Goal: Task Accomplishment & Management: Use online tool/utility

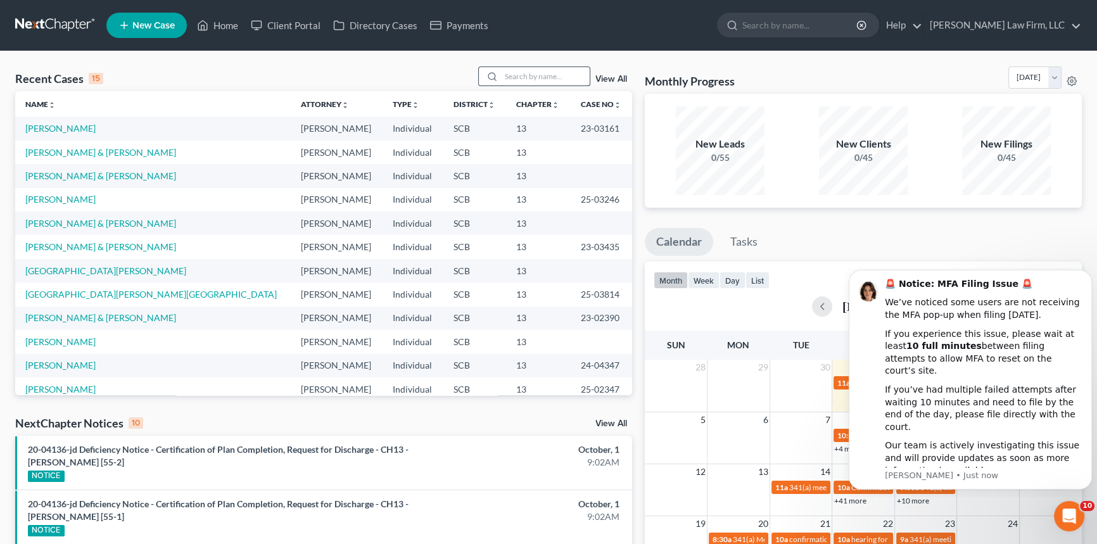
click at [540, 77] on input "search" at bounding box center [545, 76] width 89 height 18
type input "murphy"
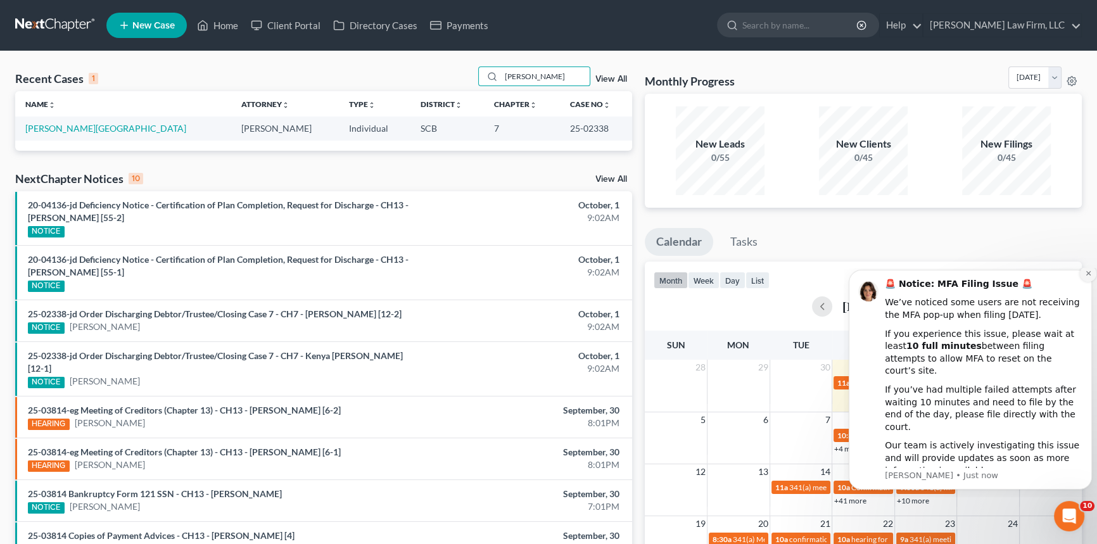
click at [1085, 277] on icon "Dismiss notification" at bounding box center [1088, 273] width 7 height 7
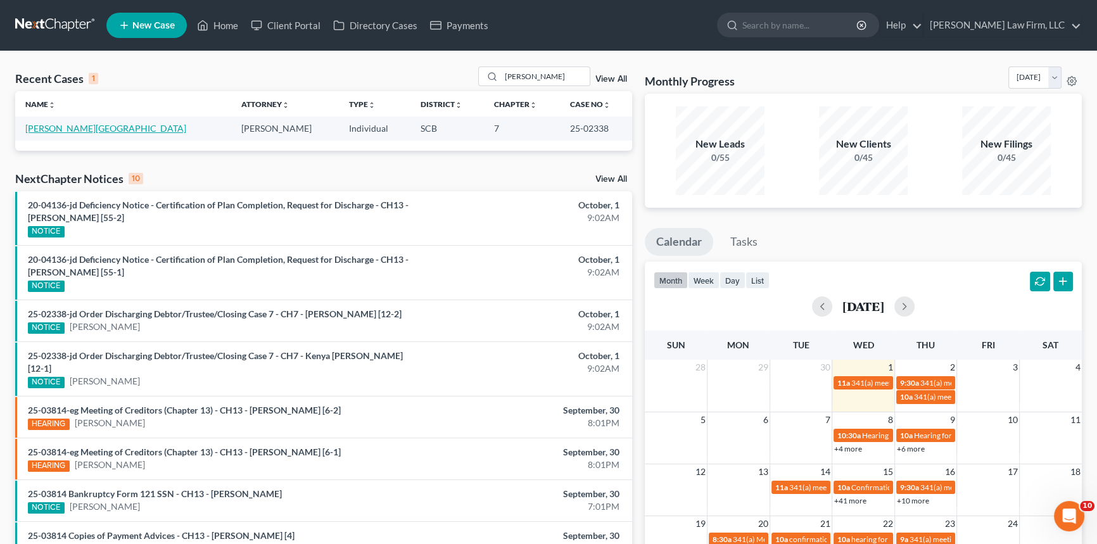
click at [48, 127] on link "[PERSON_NAME][GEOGRAPHIC_DATA]" at bounding box center [105, 128] width 161 height 11
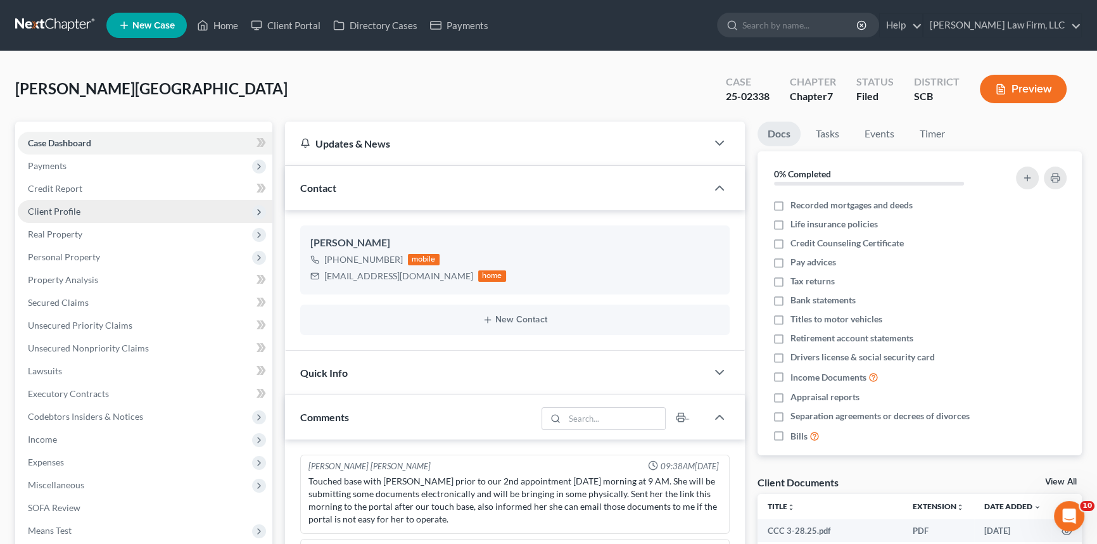
scroll to position [1356, 0]
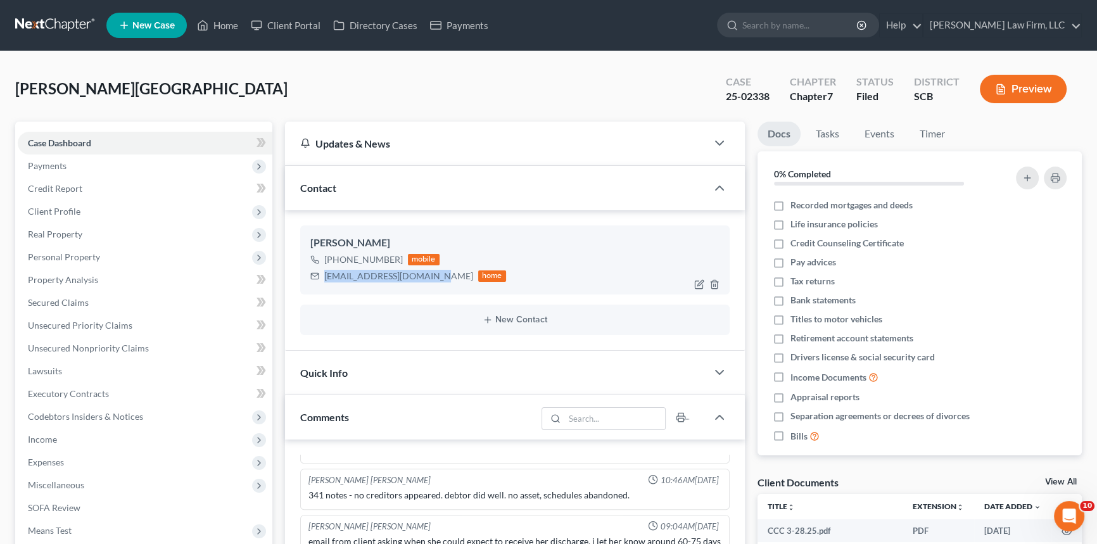
drag, startPoint x: 324, startPoint y: 272, endPoint x: 431, endPoint y: 275, distance: 107.7
click at [431, 275] on div "kenya.murphy1@icloud.com" at bounding box center [398, 276] width 149 height 13
copy div "kenya.murphy1@icloud.com"
click at [87, 208] on span "Client Profile" at bounding box center [145, 211] width 255 height 23
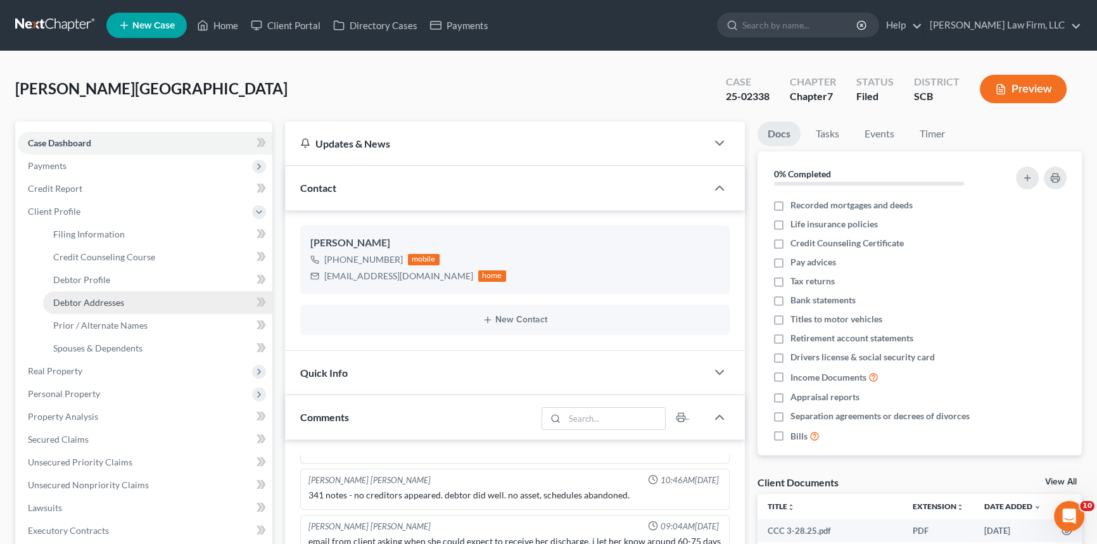
click at [110, 298] on span "Debtor Addresses" at bounding box center [88, 302] width 71 height 11
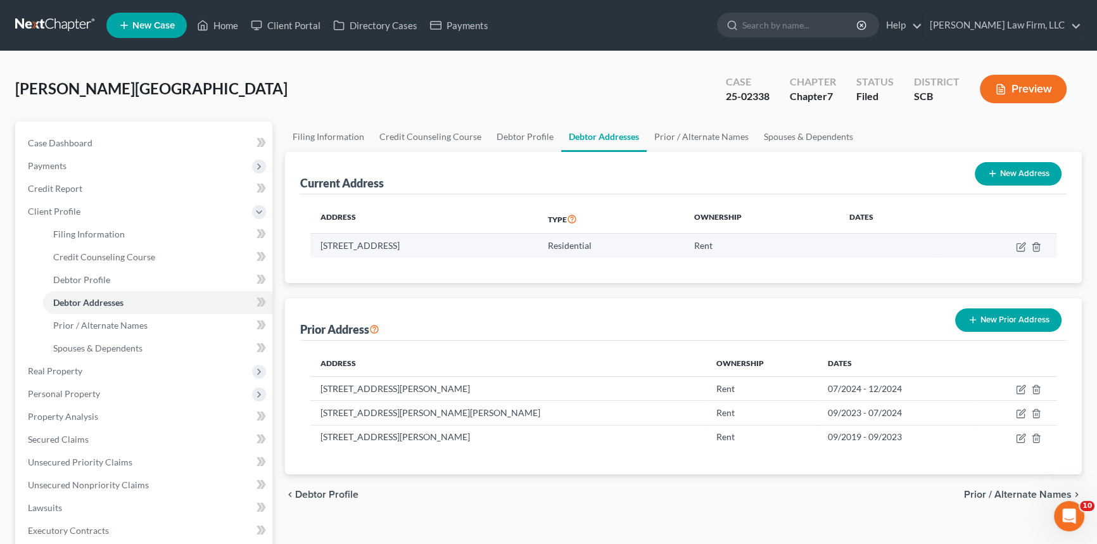
drag, startPoint x: 320, startPoint y: 244, endPoint x: 532, endPoint y: 250, distance: 212.2
click at [532, 250] on td "9580 Old Glory Lane, Apt 914, Summerville, SC 29485" at bounding box center [423, 246] width 227 height 24
copy td "9580 Old Glory Lane, Apt 914, Summerville, SC 29485"
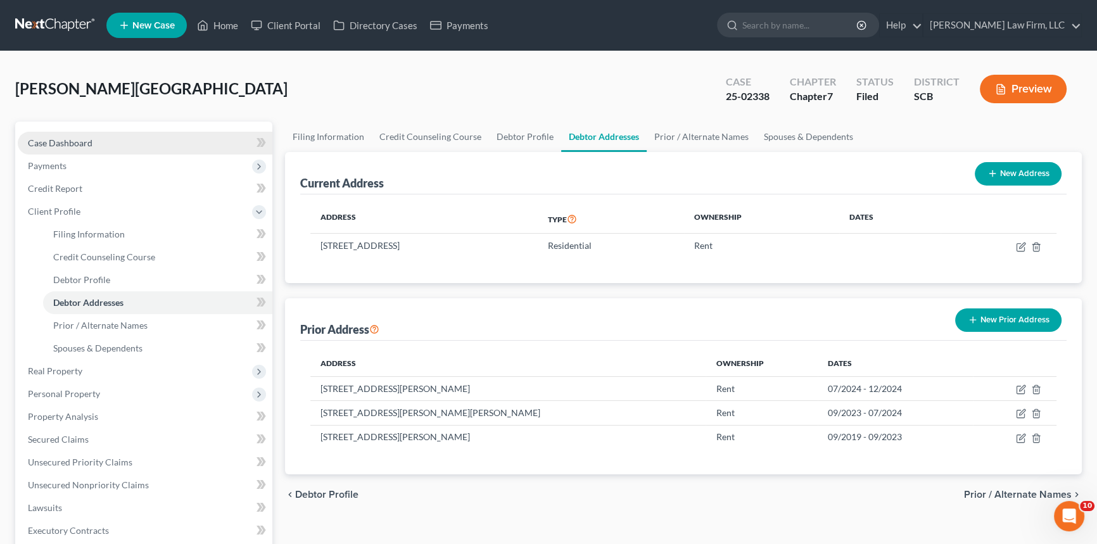
click at [85, 141] on span "Case Dashboard" at bounding box center [60, 142] width 65 height 11
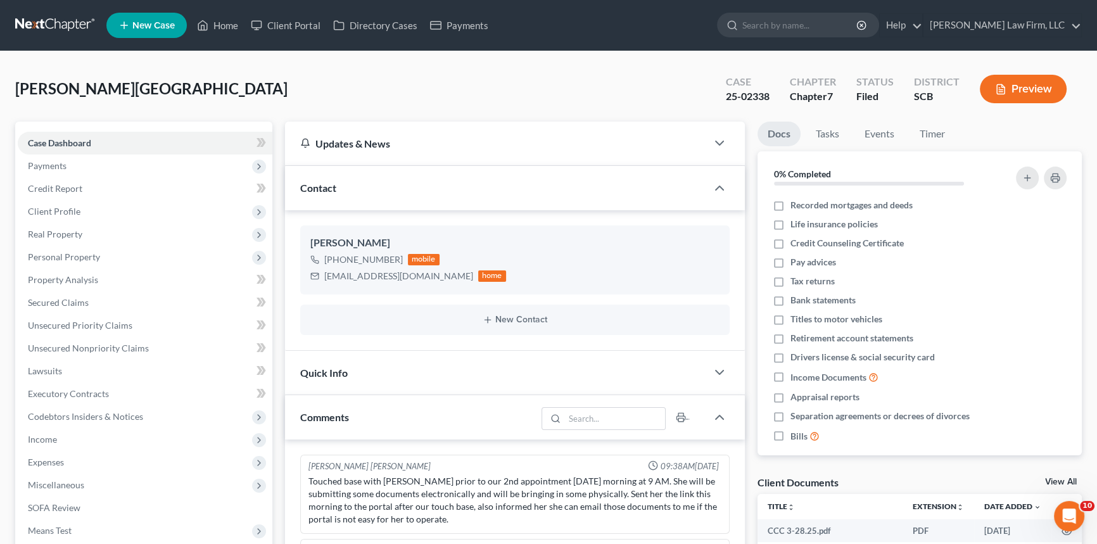
scroll to position [1356, 0]
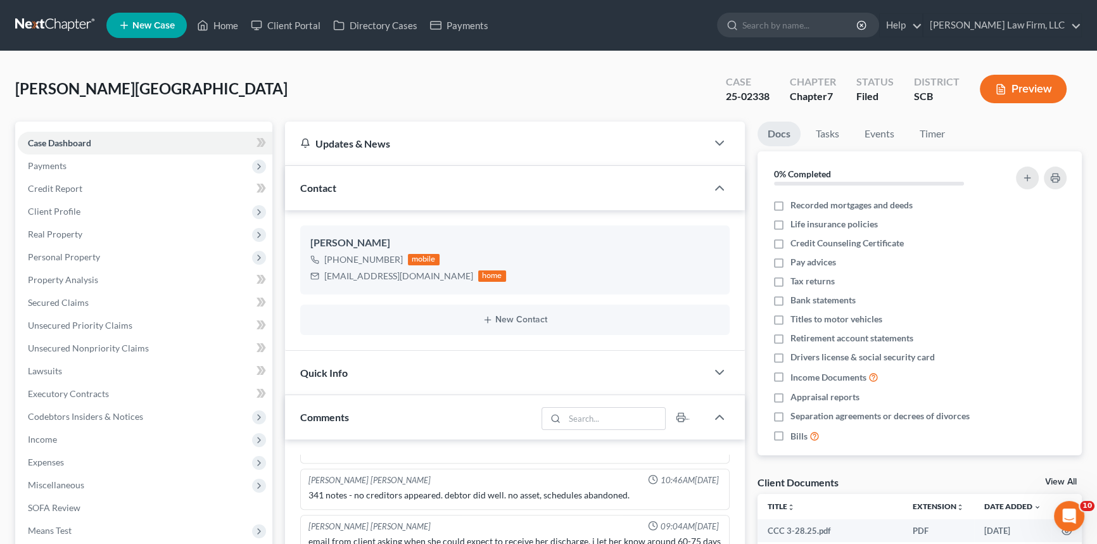
click at [340, 180] on div "Contact" at bounding box center [496, 188] width 422 height 44
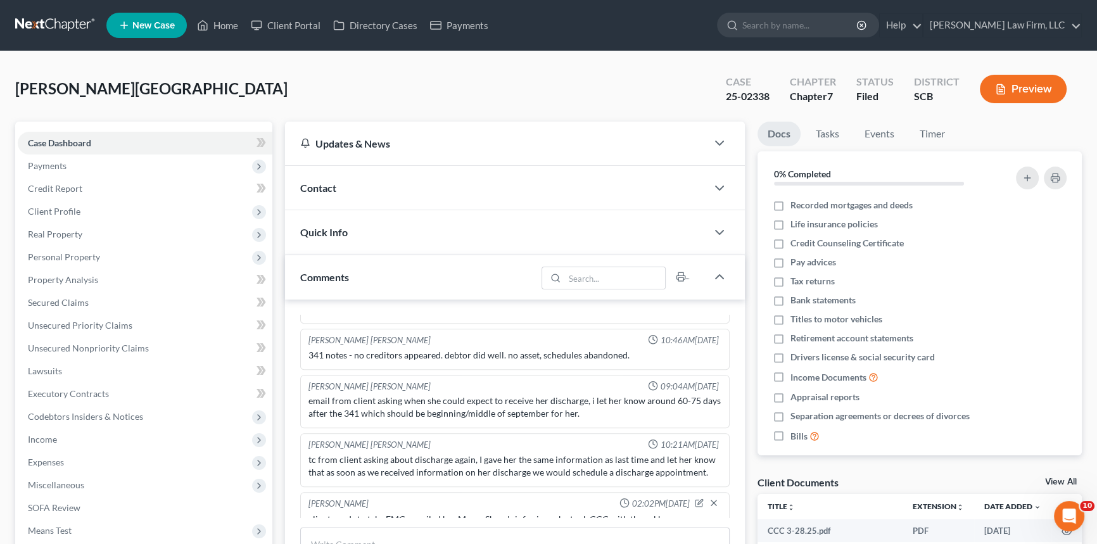
click at [348, 147] on div "Updates & News" at bounding box center [495, 143] width 391 height 13
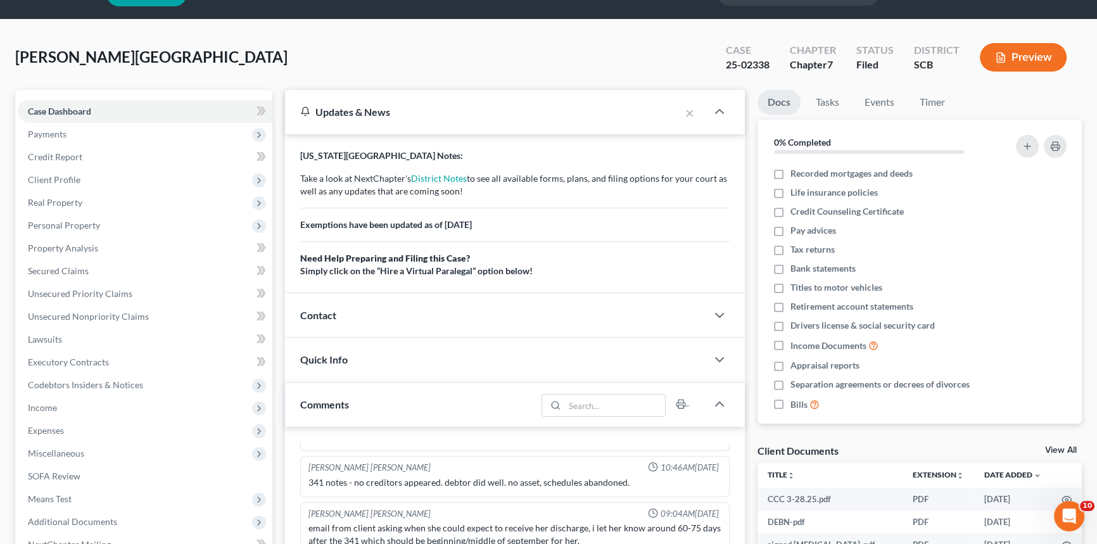
scroll to position [57, 0]
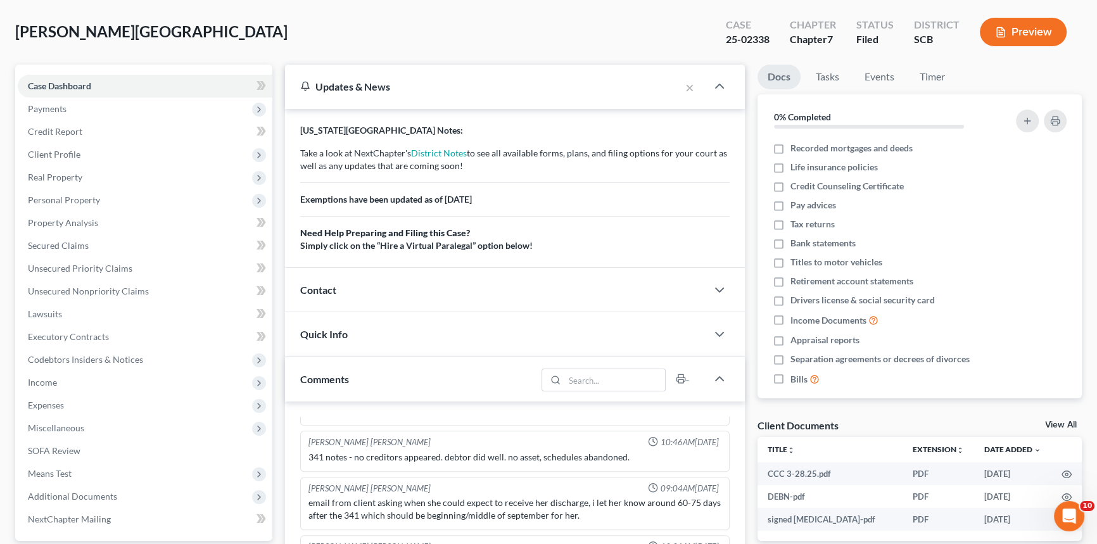
click at [331, 312] on div "Quick Info" at bounding box center [496, 334] width 422 height 44
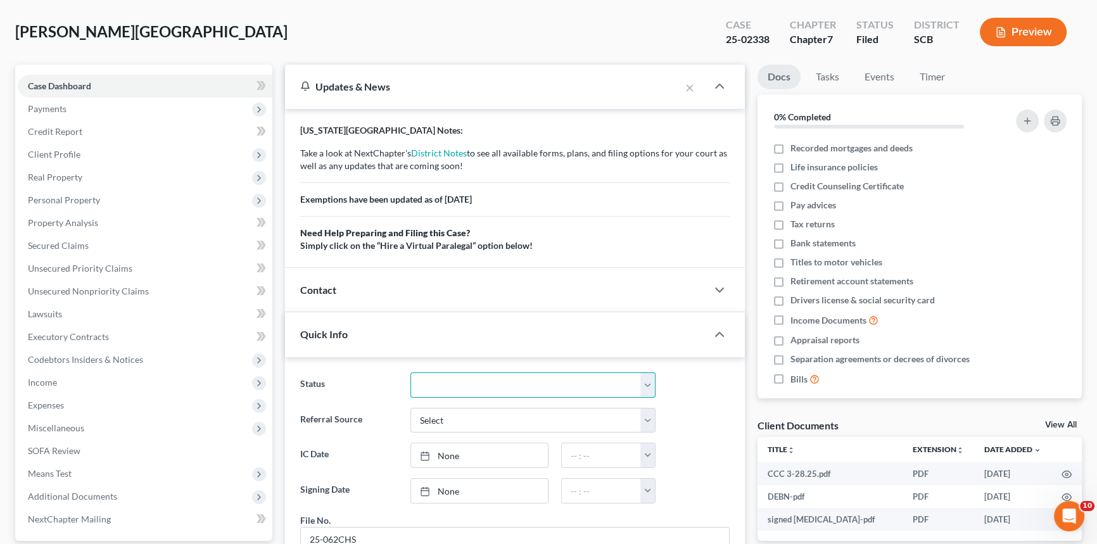
click at [424, 391] on select "Discharged Dismissed Filed In Progress Lead Lost Lead Ready to File To Review W…" at bounding box center [532, 384] width 245 height 25
select select "0"
click at [410, 372] on select "Discharged Dismissed Filed In Progress Lead Lost Lead Ready to File To Review W…" at bounding box center [532, 384] width 245 height 25
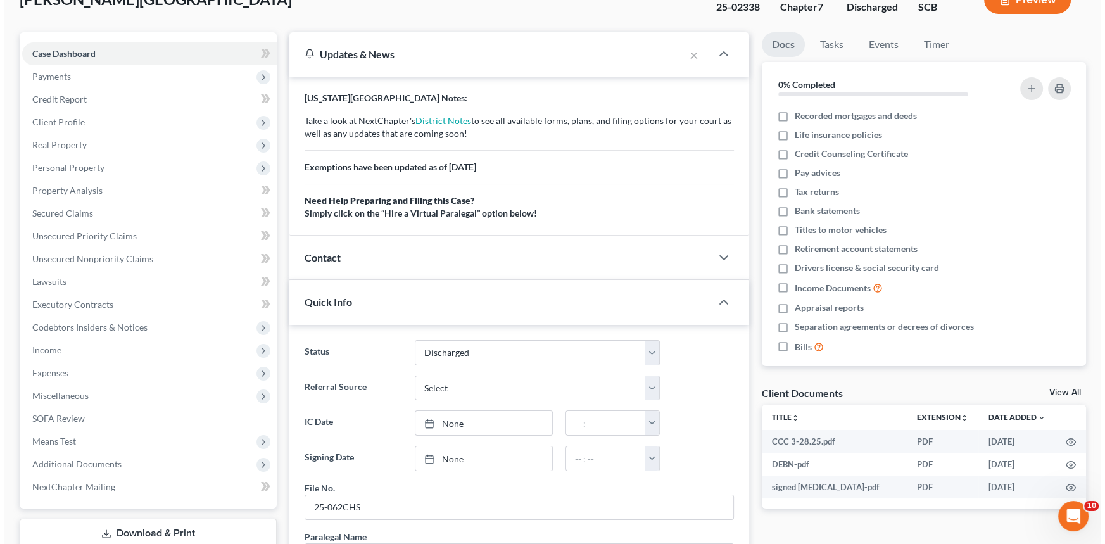
scroll to position [0, 0]
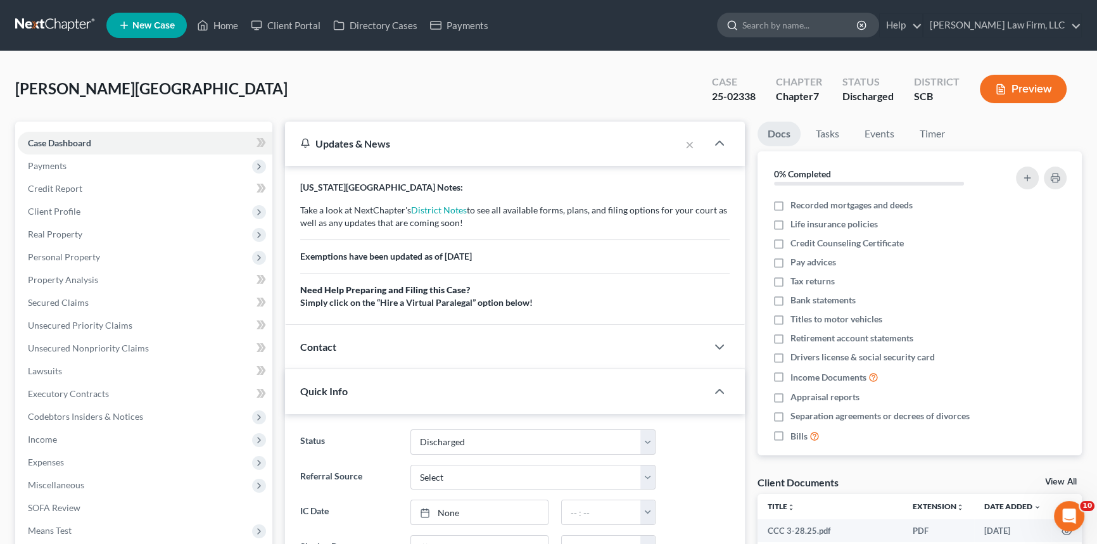
click at [832, 27] on input "search" at bounding box center [800, 24] width 116 height 23
type input "morris"
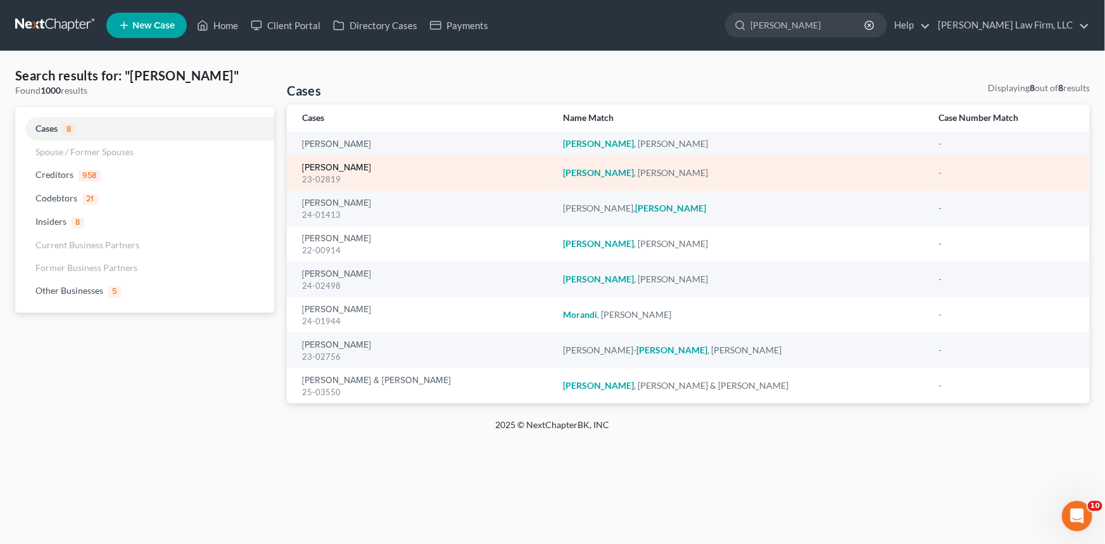
click at [329, 165] on link "[PERSON_NAME]" at bounding box center [336, 167] width 69 height 9
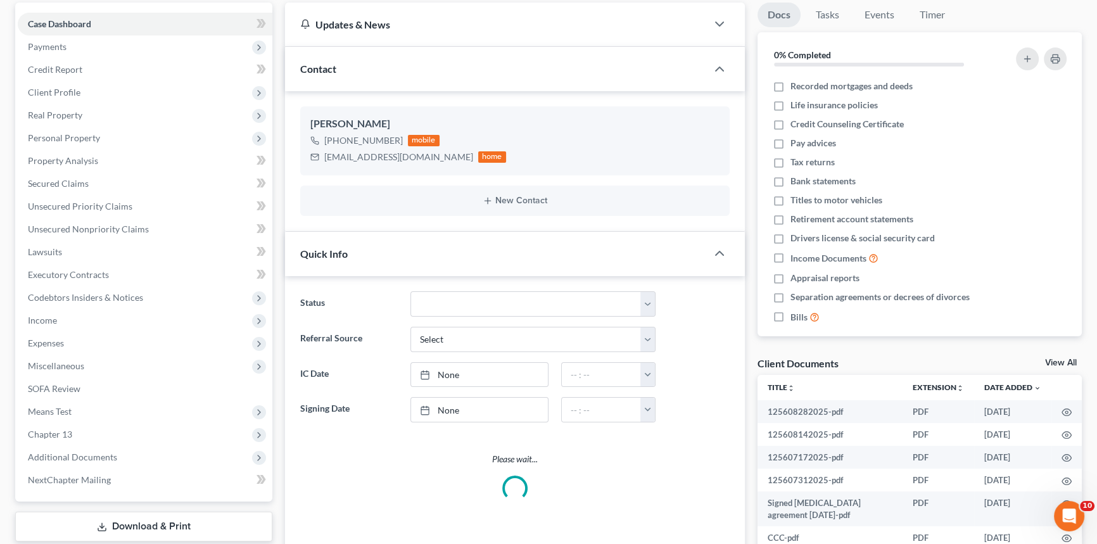
select select "0"
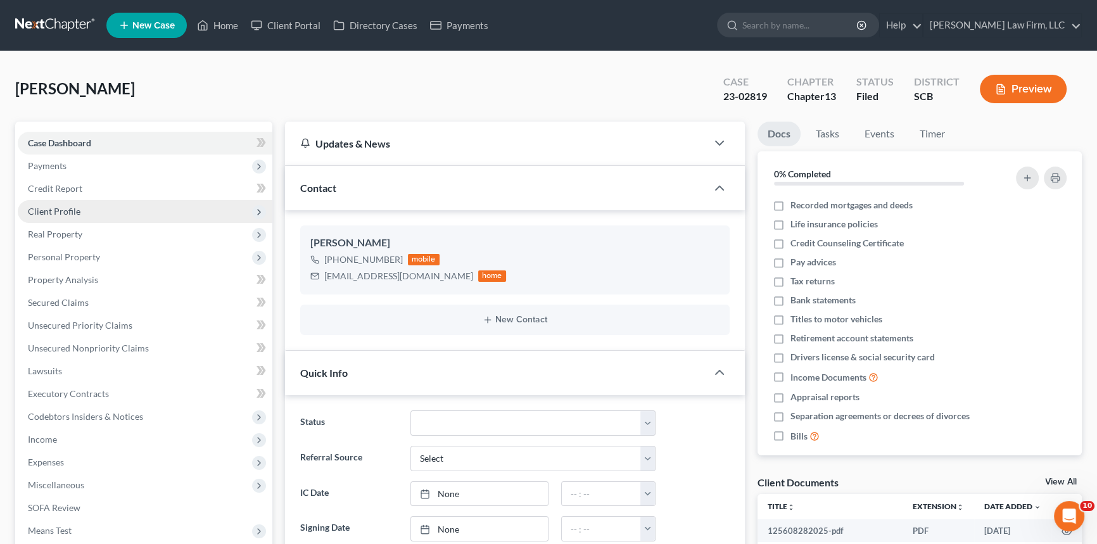
click at [82, 213] on span "Client Profile" at bounding box center [145, 211] width 255 height 23
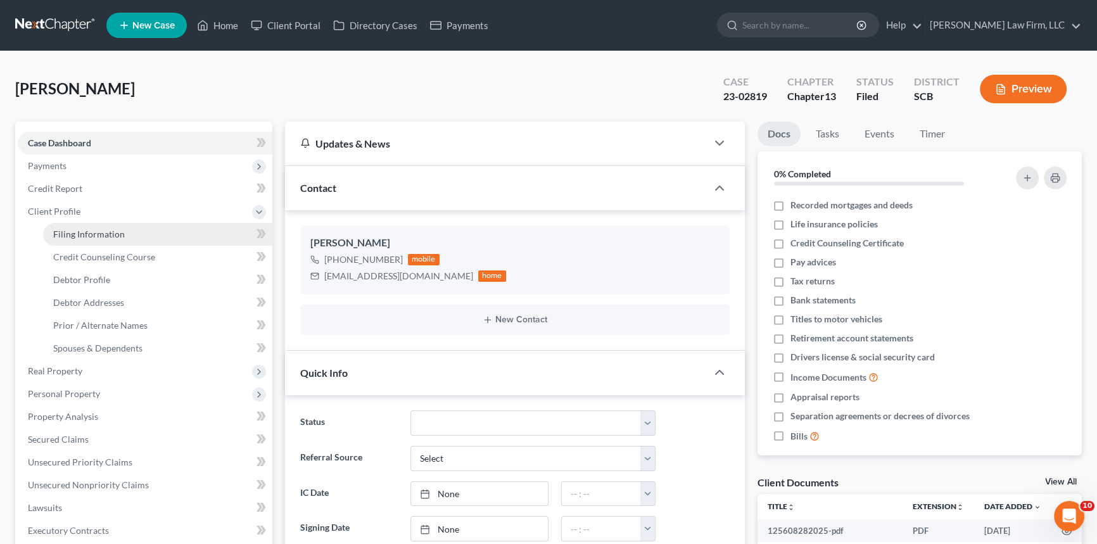
click at [91, 229] on span "Filing Information" at bounding box center [89, 234] width 72 height 11
select select "1"
select select "0"
select select "3"
select select "42"
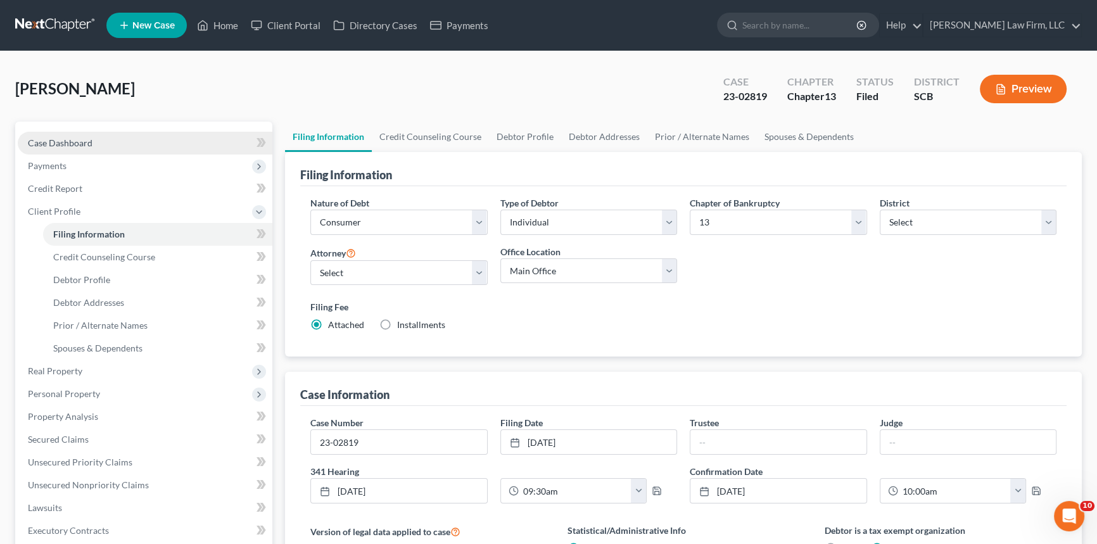
click at [61, 142] on span "Case Dashboard" at bounding box center [60, 142] width 65 height 11
select select "0"
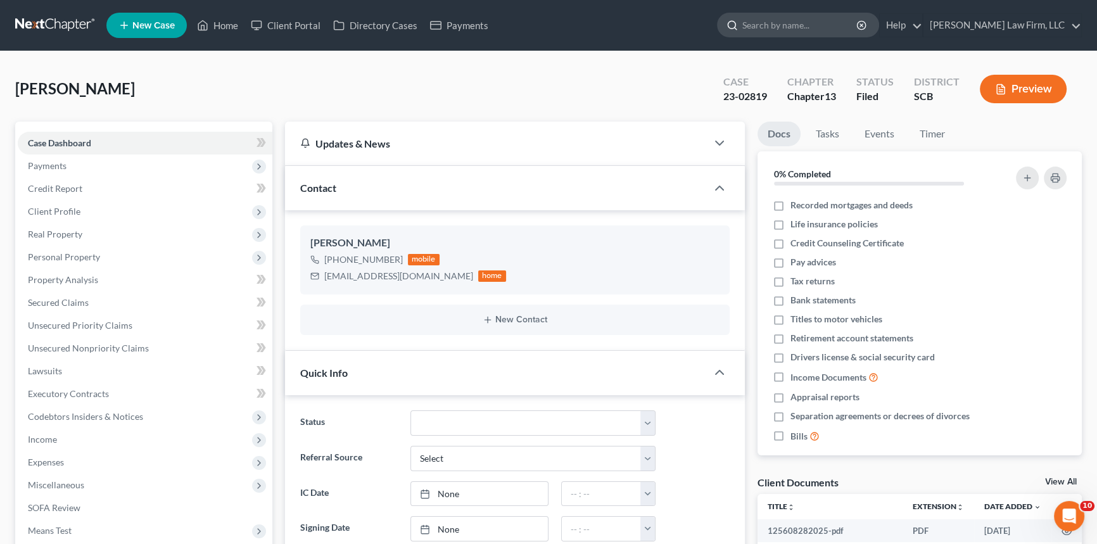
click at [806, 37] on div at bounding box center [798, 25] width 162 height 25
click at [804, 30] on input "search" at bounding box center [800, 24] width 116 height 23
click at [63, 28] on link at bounding box center [55, 25] width 81 height 23
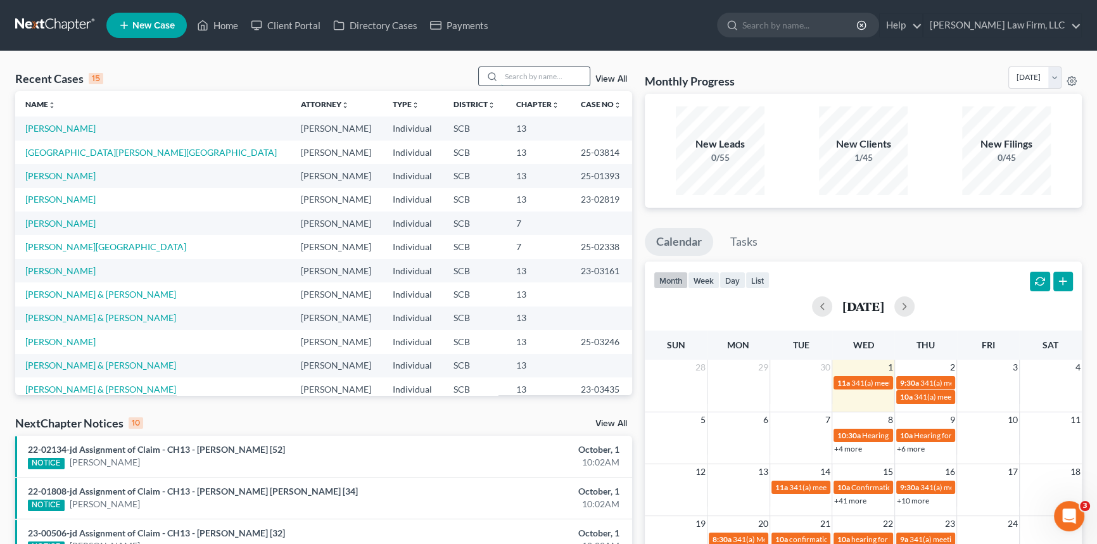
click at [512, 69] on input "search" at bounding box center [545, 76] width 89 height 18
type input "penn"
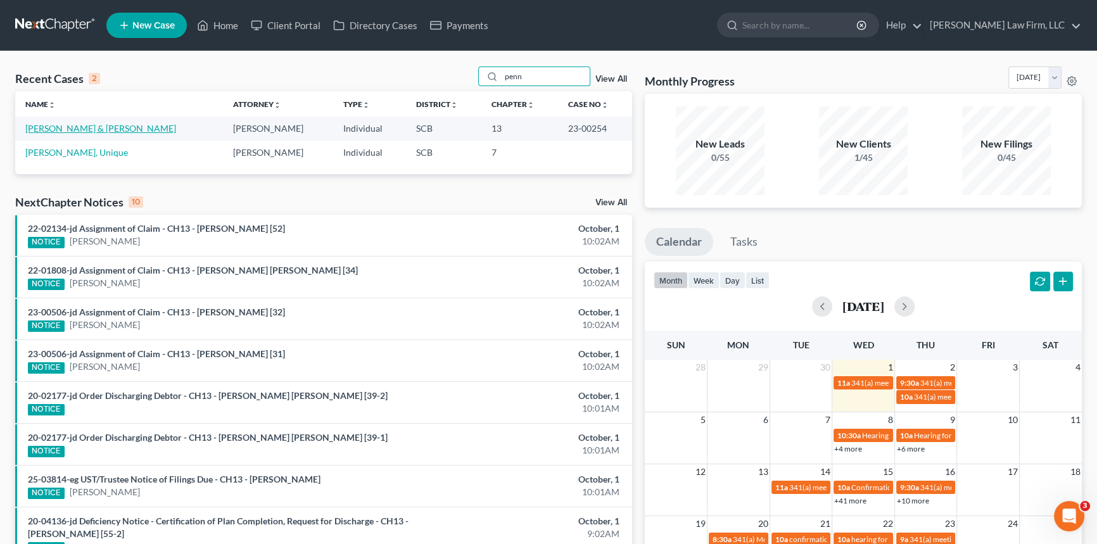
click at [52, 129] on link "[PERSON_NAME] & [PERSON_NAME]" at bounding box center [100, 128] width 151 height 11
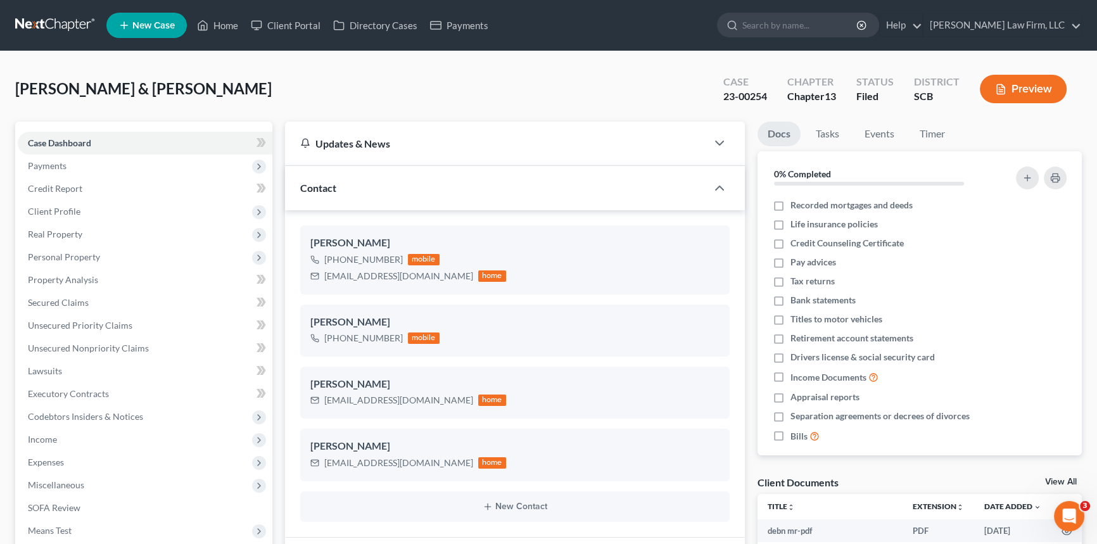
click at [34, 15] on link at bounding box center [55, 25] width 81 height 23
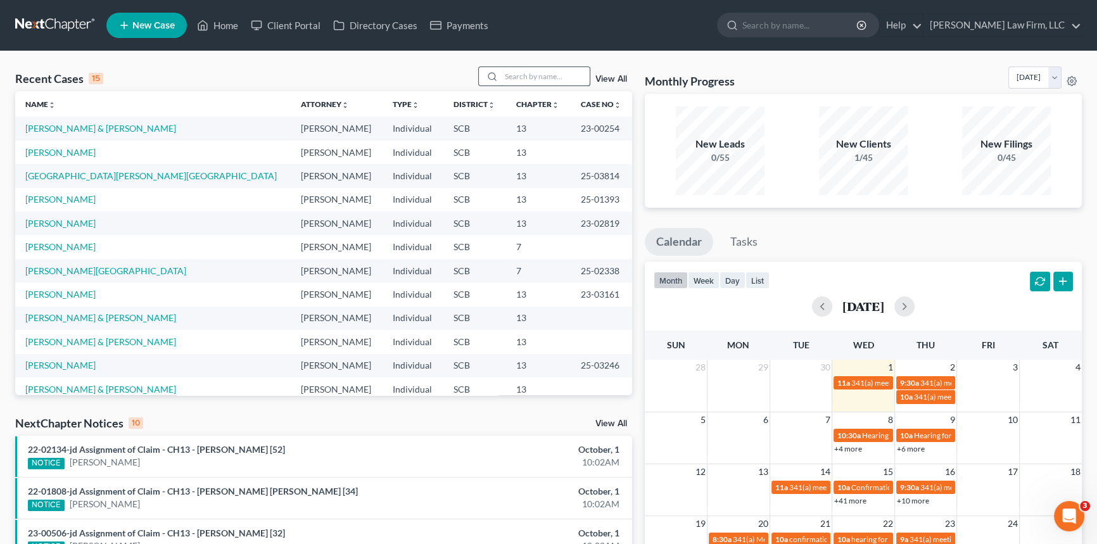
click at [540, 77] on input "search" at bounding box center [545, 76] width 89 height 18
type input "morgan"
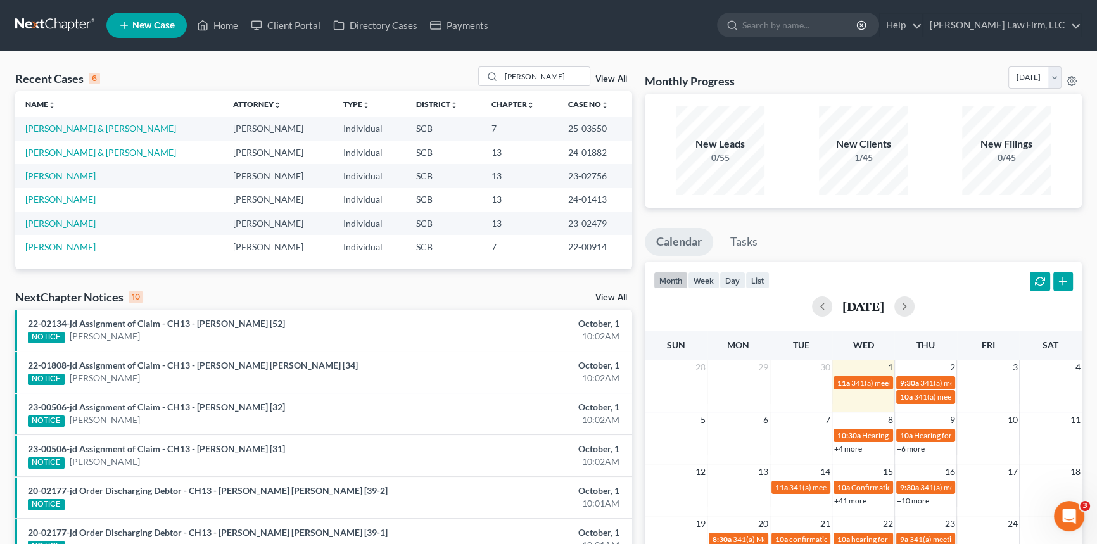
drag, startPoint x: 57, startPoint y: 26, endPoint x: 68, endPoint y: 22, distance: 12.0
click at [58, 25] on link at bounding box center [55, 25] width 81 height 23
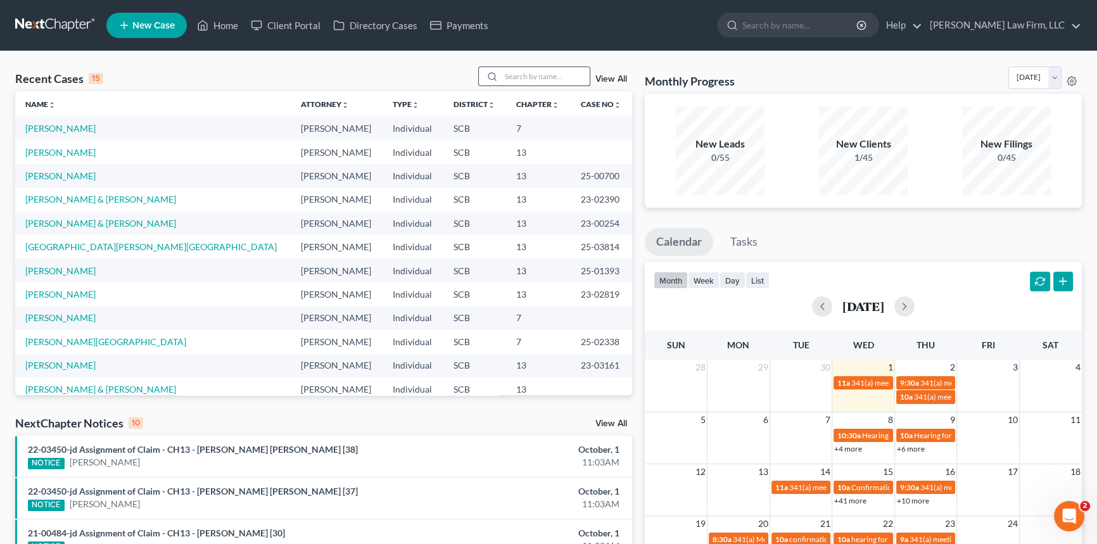
click at [535, 75] on input "search" at bounding box center [545, 76] width 89 height 18
type input "yeadon"
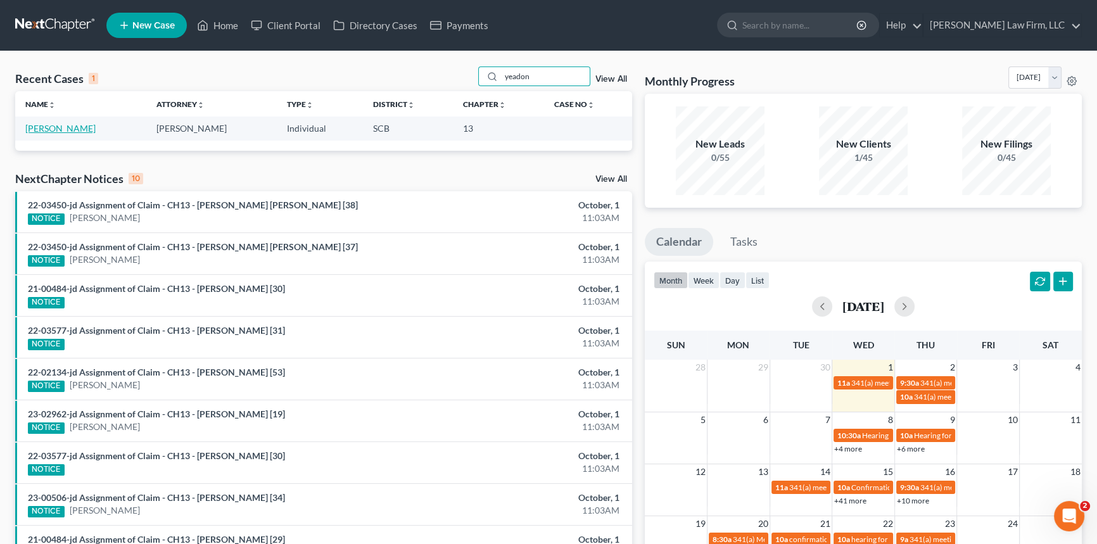
click at [60, 130] on link "Yeadon, Gerald" at bounding box center [60, 128] width 70 height 11
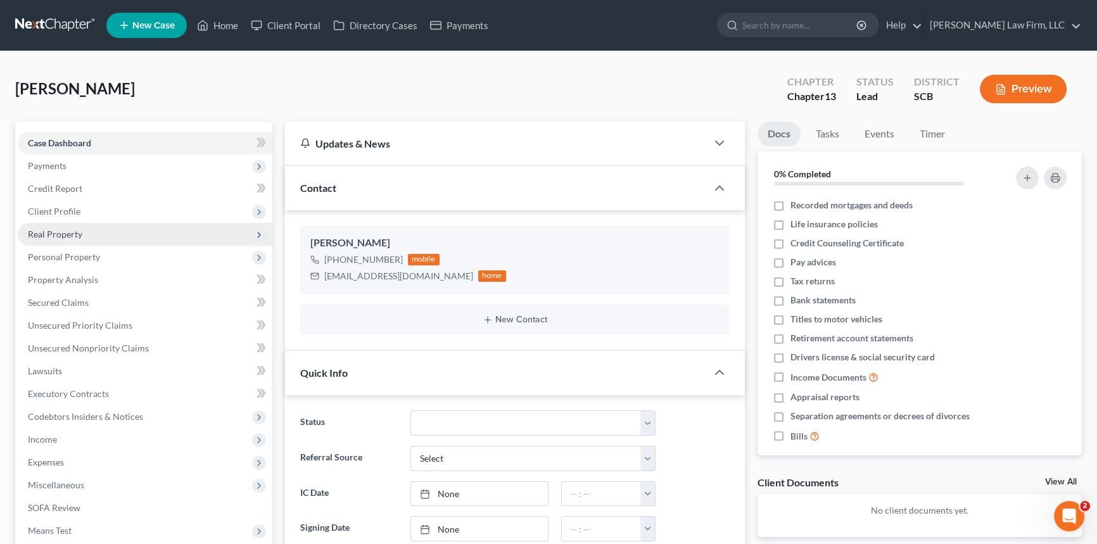
select select "0"
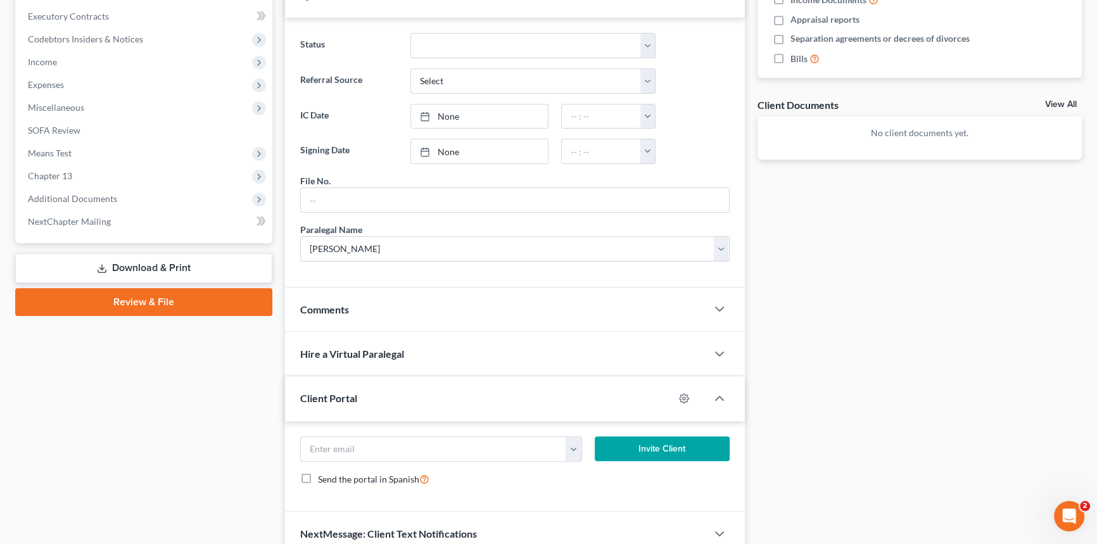
scroll to position [147, 0]
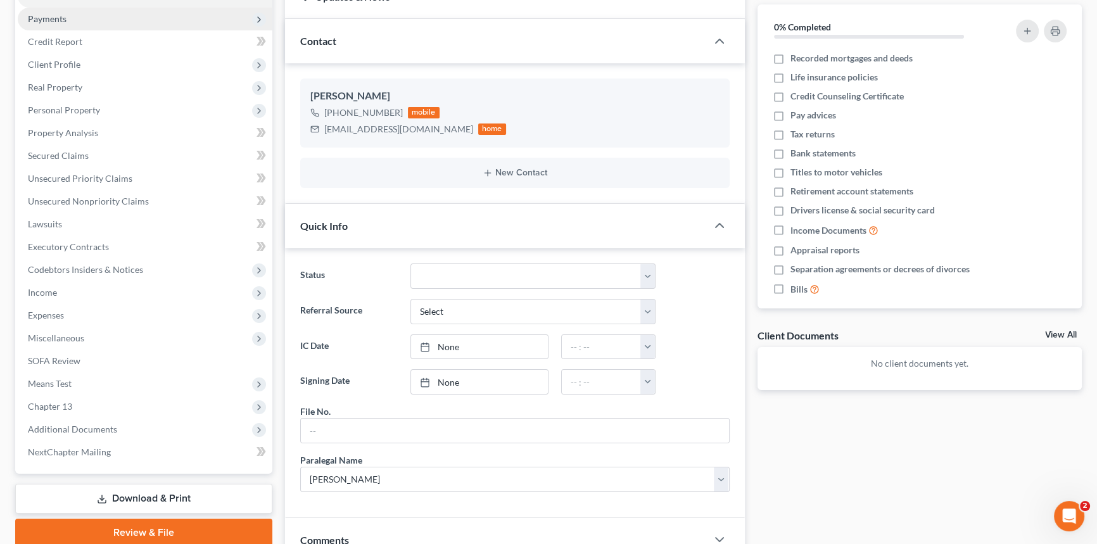
click at [57, 22] on span "Payments" at bounding box center [47, 18] width 39 height 11
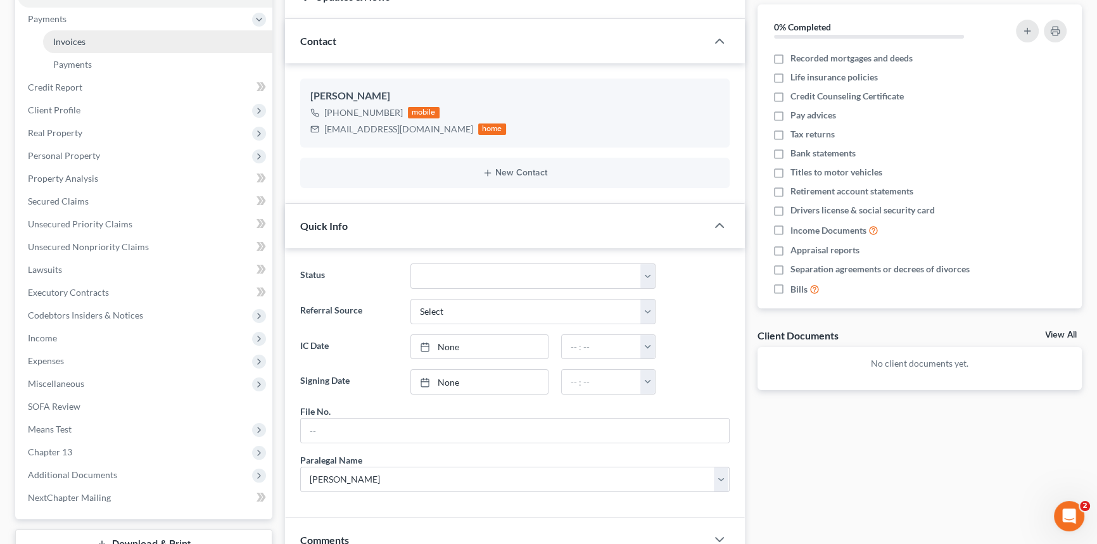
click at [63, 37] on span "Invoices" at bounding box center [69, 41] width 32 height 11
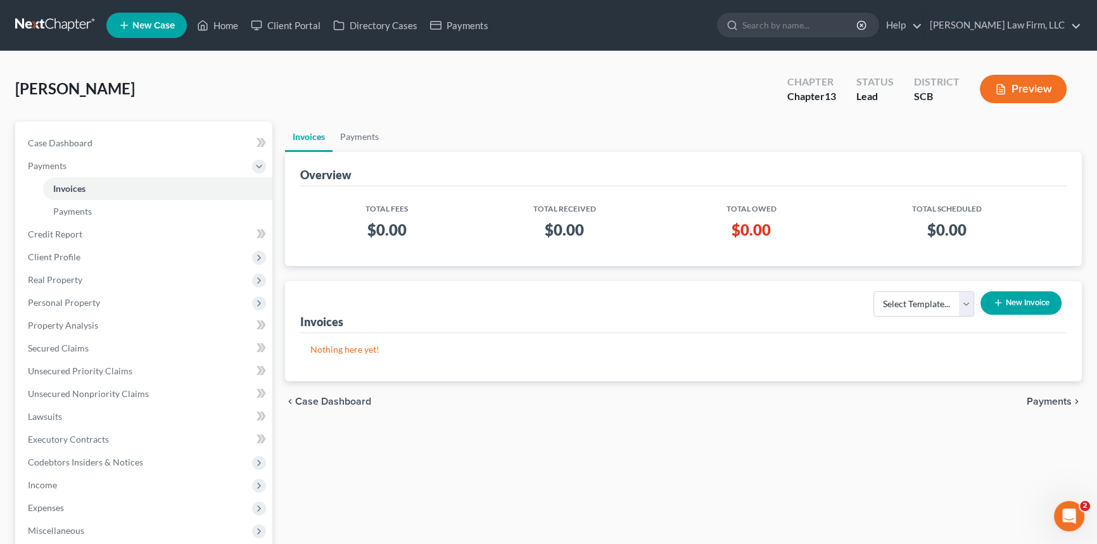
click at [1027, 298] on button "New Invoice" at bounding box center [1020, 302] width 81 height 23
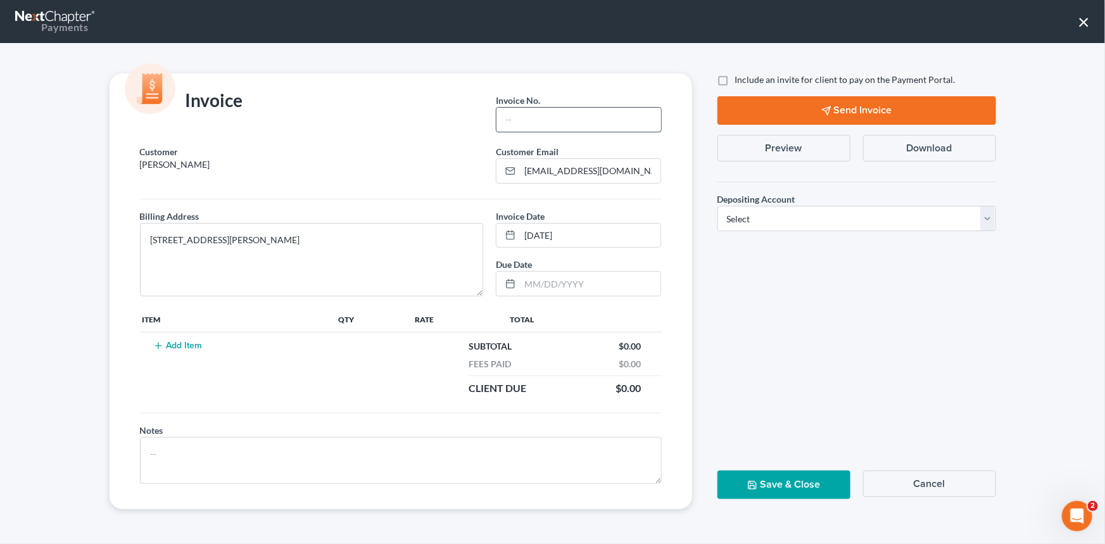
click at [545, 120] on input "text" at bounding box center [579, 120] width 164 height 24
type input "25-257 CHS"
drag, startPoint x: 183, startPoint y: 351, endPoint x: 184, endPoint y: 344, distance: 7.6
click at [183, 351] on td "Add Item" at bounding box center [238, 367] width 196 height 70
click at [184, 344] on button "Add Item" at bounding box center [178, 346] width 56 height 10
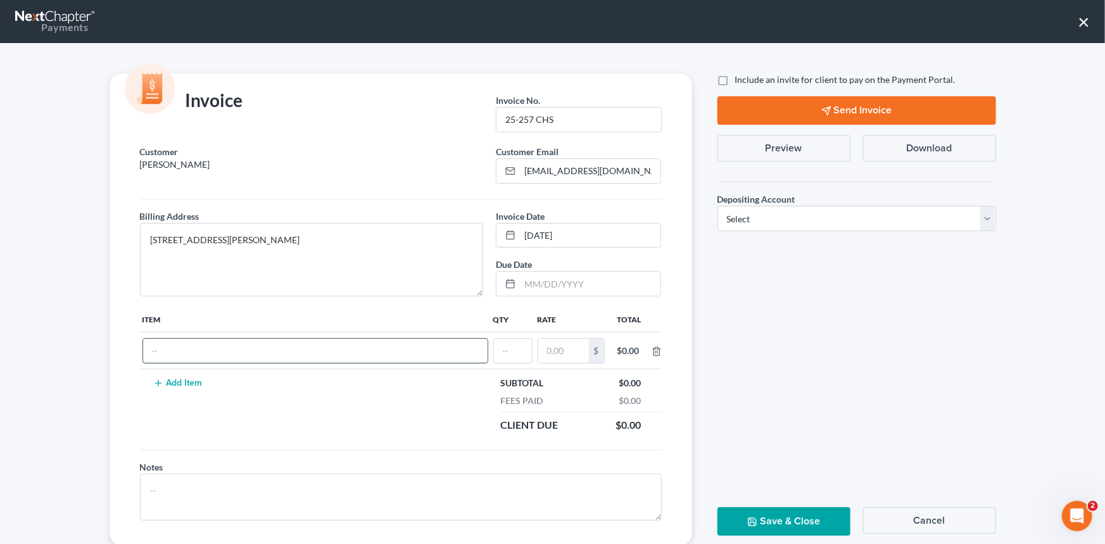
click at [189, 360] on input "text" at bounding box center [315, 351] width 345 height 24
type input "Ch 13 fees"
type input "1"
type input "1,200"
drag, startPoint x: 754, startPoint y: 222, endPoint x: 749, endPoint y: 228, distance: 7.2
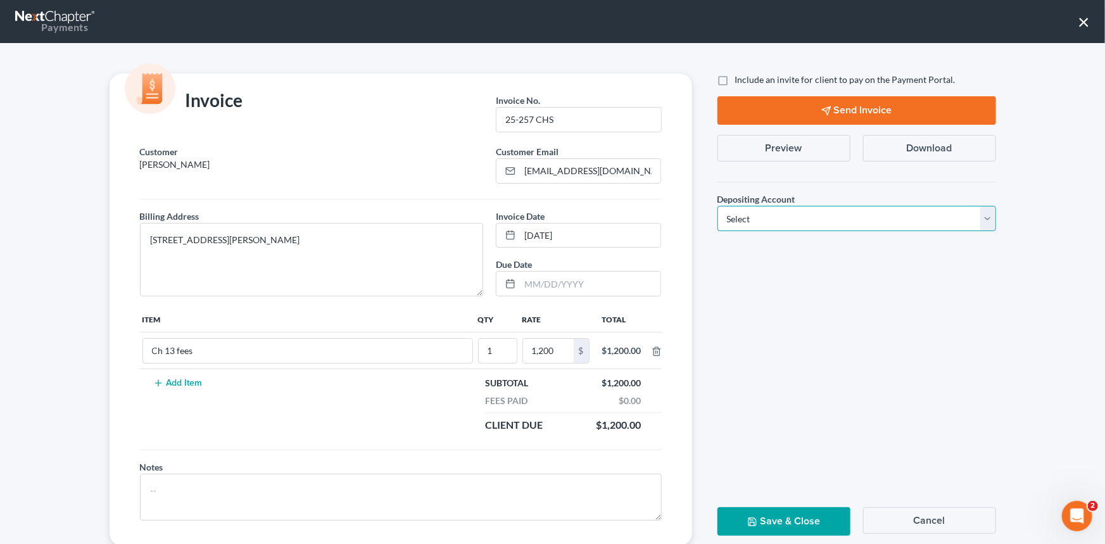
click at [754, 222] on select "Select Operation Trust" at bounding box center [857, 218] width 279 height 25
select select "1"
click at [718, 206] on select "Select Operation Trust" at bounding box center [857, 218] width 279 height 25
click at [776, 524] on button "Save & Close" at bounding box center [784, 521] width 133 height 28
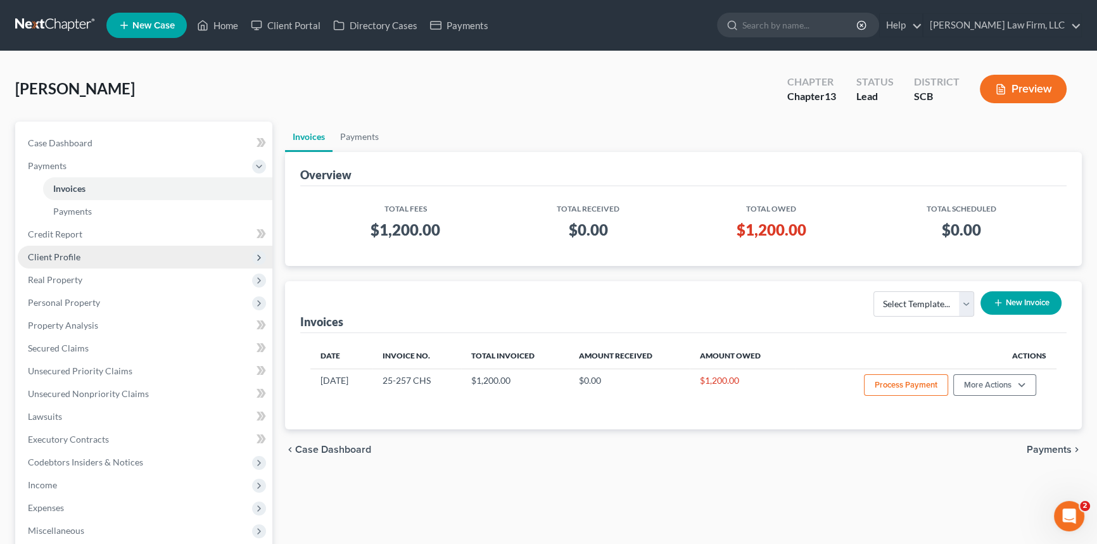
click at [45, 255] on span "Client Profile" at bounding box center [54, 256] width 53 height 11
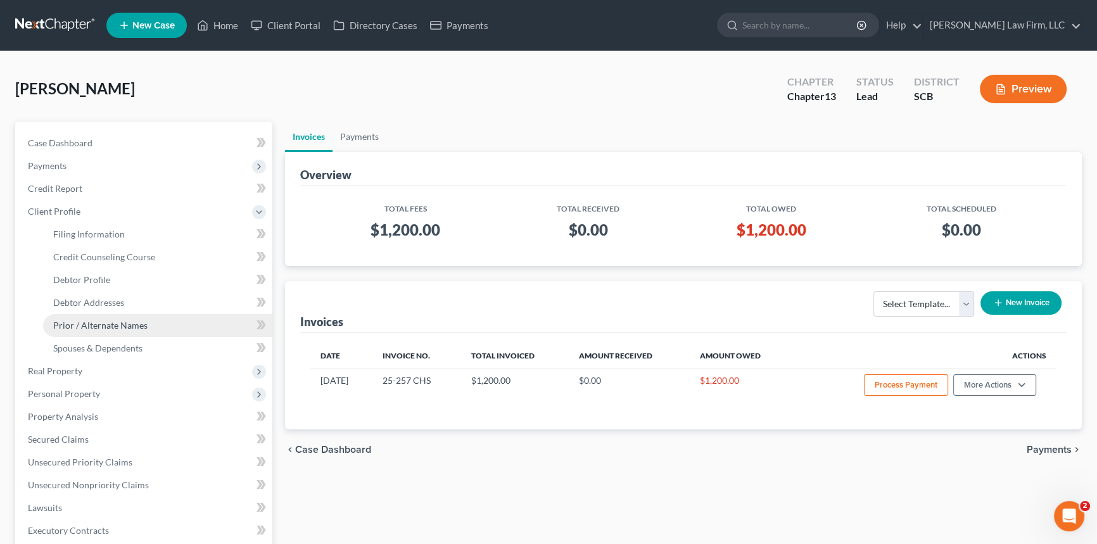
click at [83, 314] on link "Prior / Alternate Names" at bounding box center [157, 325] width 229 height 23
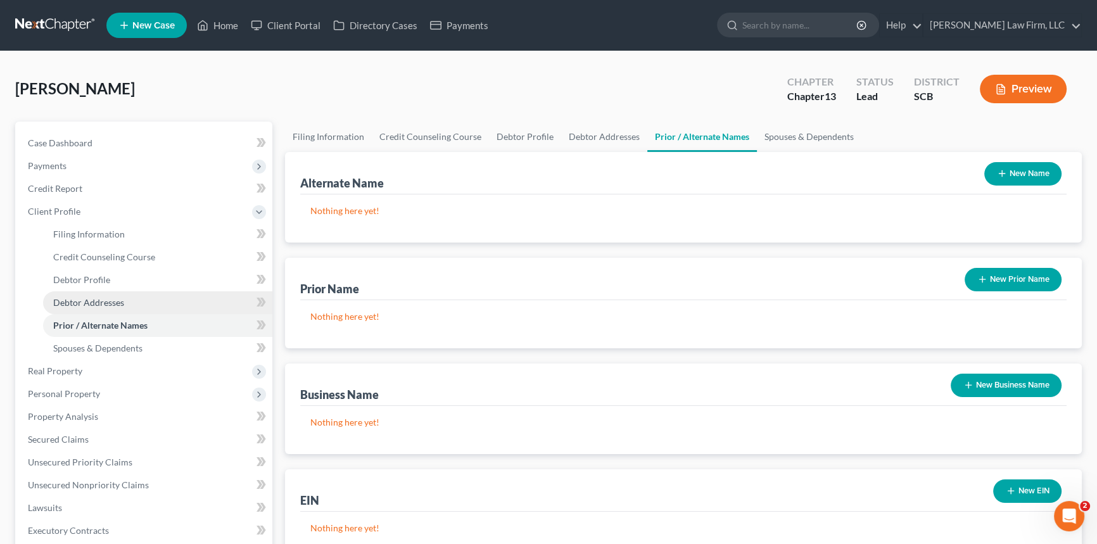
click at [82, 302] on span "Debtor Addresses" at bounding box center [88, 302] width 71 height 11
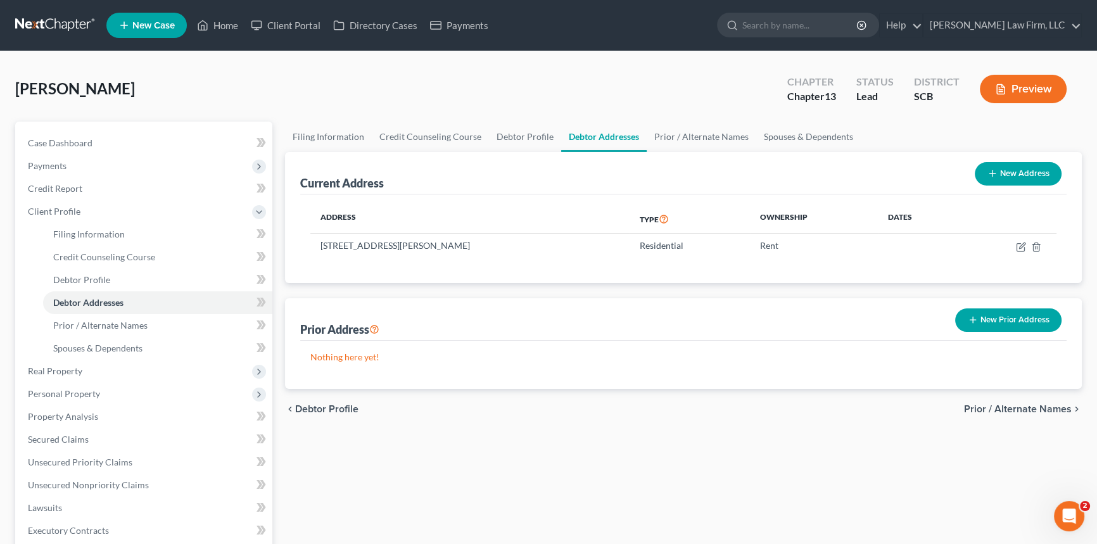
click at [51, 19] on link at bounding box center [55, 25] width 81 height 23
